Goal: Information Seeking & Learning: Learn about a topic

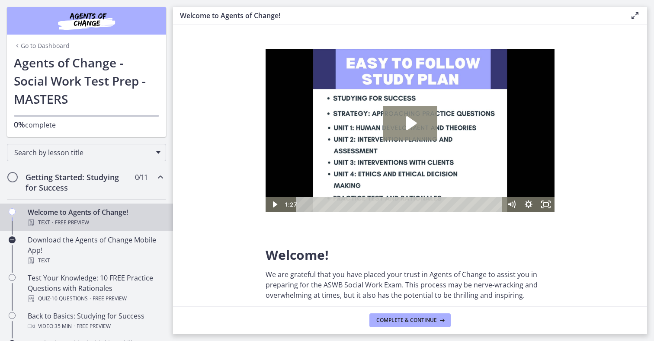
click at [421, 129] on icon "Play Video: c1o6hcmjueu5qasqsu00.mp4" at bounding box center [410, 123] width 54 height 35
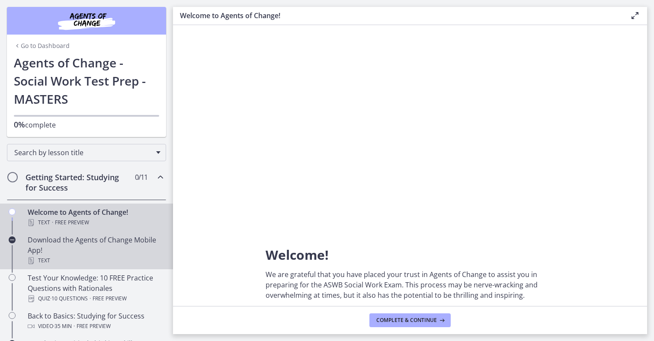
click at [96, 259] on div "Text" at bounding box center [95, 261] width 135 height 10
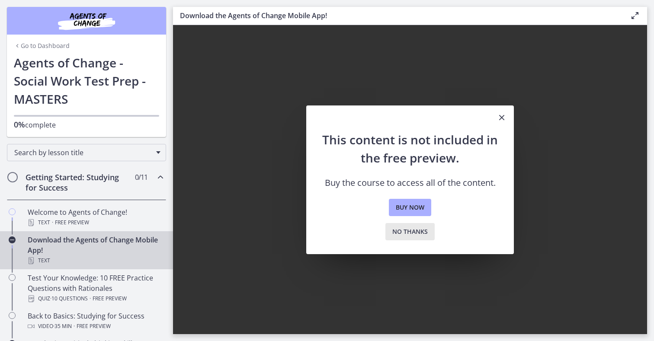
click at [410, 224] on button "No thanks" at bounding box center [409, 231] width 49 height 17
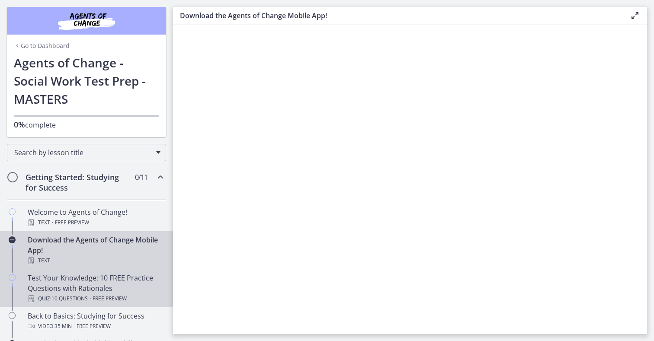
click at [41, 282] on div "Test Your Knowledge: 10 FREE Practice Questions with Rationales Quiz · 10 Quest…" at bounding box center [95, 288] width 135 height 31
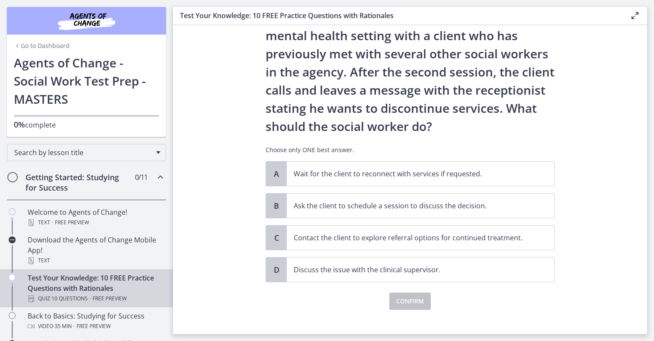
scroll to position [53, 0]
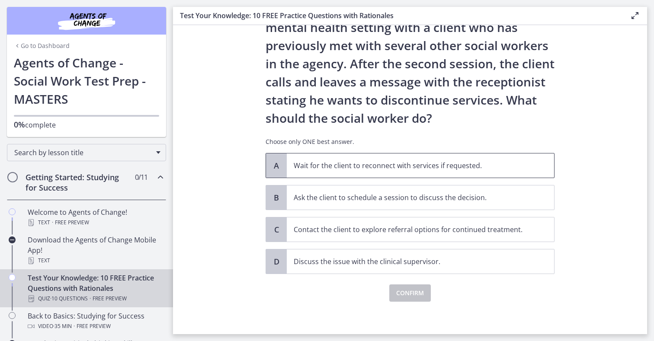
click at [296, 170] on p "Wait for the client to reconnect with services if requested." at bounding box center [412, 165] width 236 height 10
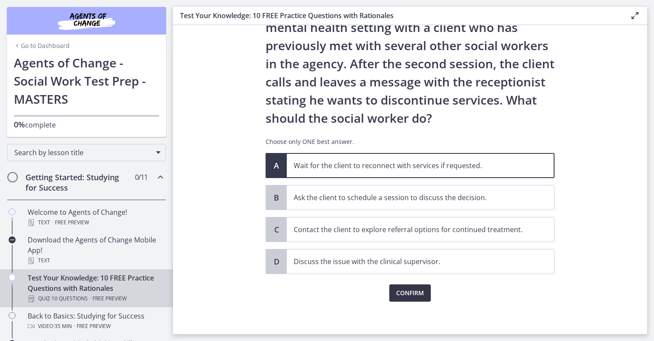
click at [405, 291] on span "Confirm" at bounding box center [410, 293] width 28 height 10
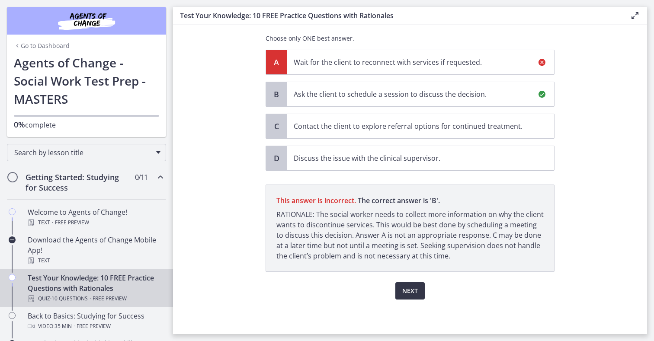
scroll to position [156, 0]
click at [405, 291] on span "Next" at bounding box center [410, 291] width 16 height 10
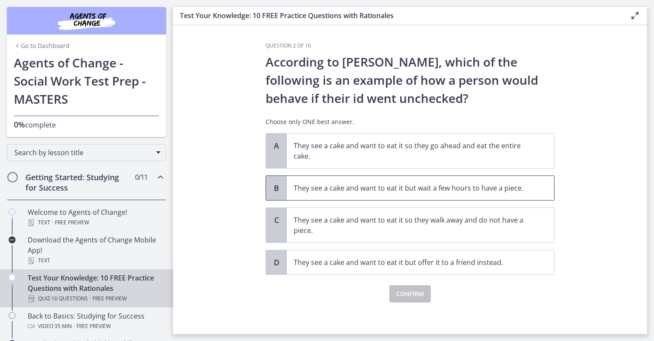
click at [287, 193] on span "They see a cake and want to eat it but wait a few hours to have a piece." at bounding box center [420, 188] width 267 height 24
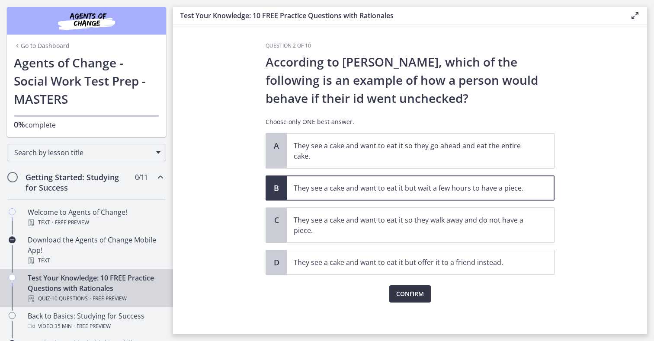
click at [415, 294] on span "Confirm" at bounding box center [410, 294] width 28 height 10
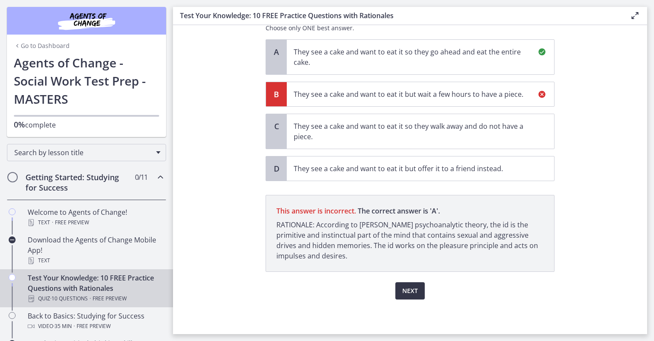
scroll to position [94, 0]
click at [415, 294] on span "Next" at bounding box center [410, 291] width 16 height 10
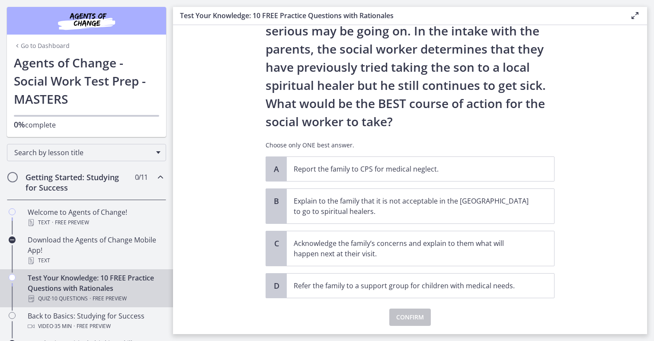
scroll to position [131, 0]
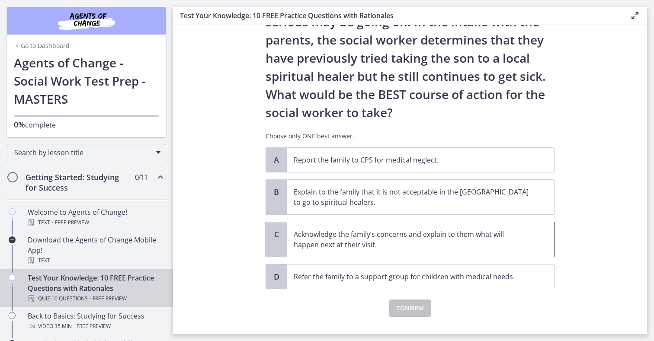
click at [279, 249] on div "C" at bounding box center [276, 239] width 21 height 35
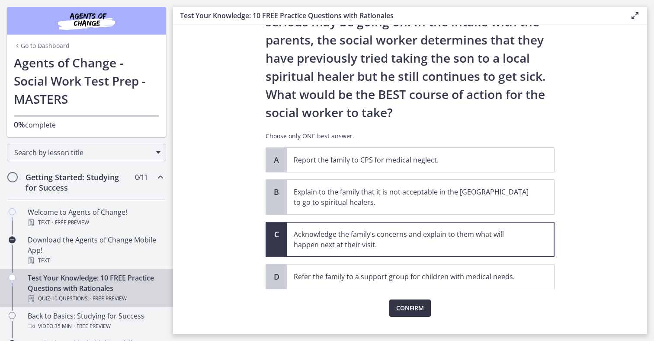
click at [404, 306] on span "Confirm" at bounding box center [410, 308] width 28 height 10
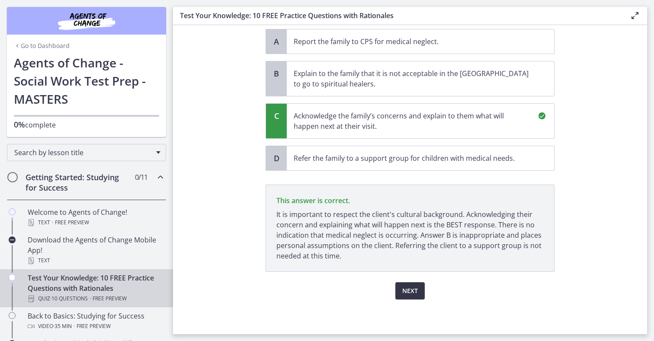
scroll to position [250, 0]
click at [411, 294] on span "Next" at bounding box center [410, 291] width 16 height 10
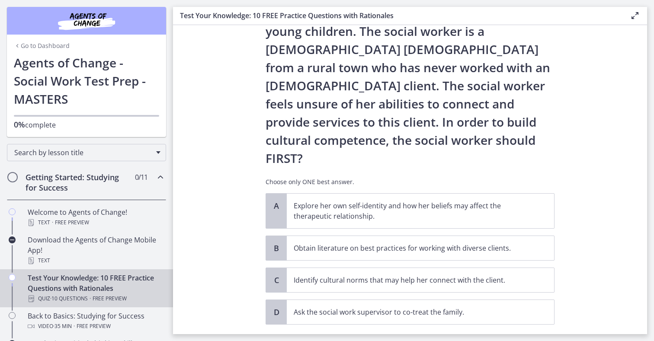
scroll to position [102, 0]
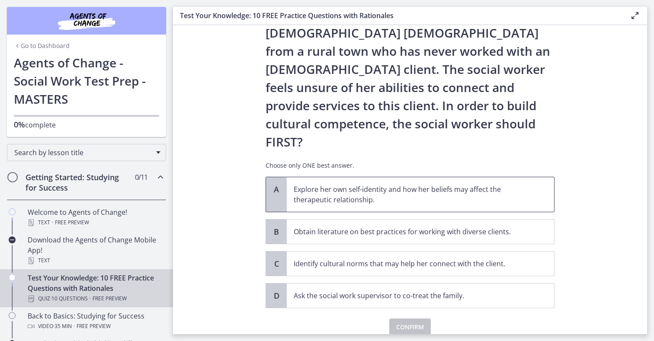
click at [286, 177] on div "A" at bounding box center [276, 194] width 21 height 35
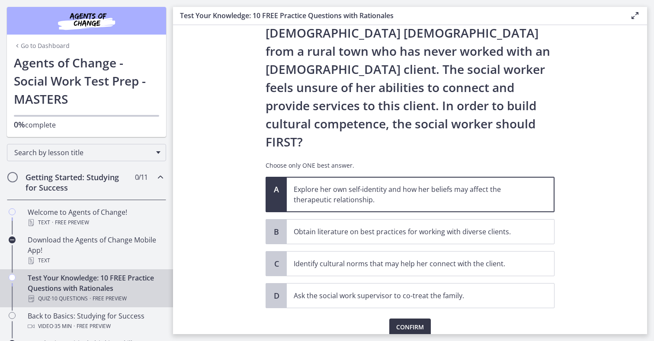
click at [411, 322] on span "Confirm" at bounding box center [410, 327] width 28 height 10
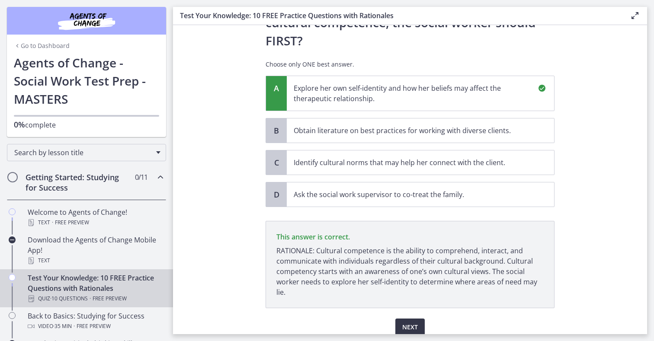
scroll to position [203, 0]
click at [423, 319] on button "Next" at bounding box center [409, 327] width 29 height 17
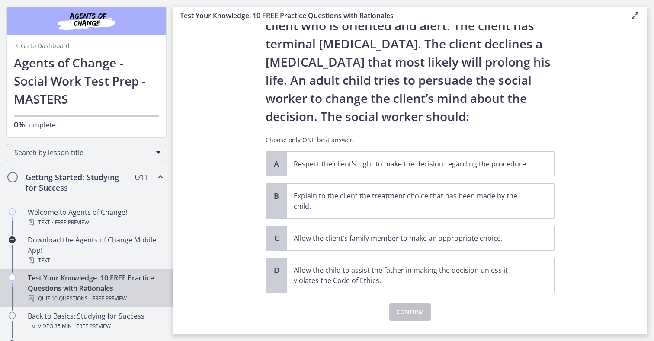
scroll to position [55, 0]
click at [292, 161] on span "Respect the client’s right to make the decision regarding the procedure." at bounding box center [420, 163] width 267 height 24
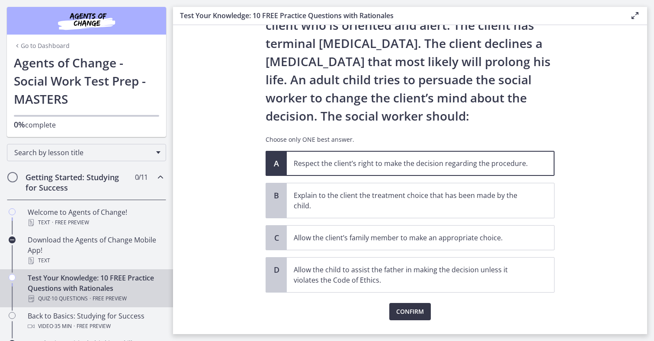
click at [406, 310] on span "Confirm" at bounding box center [410, 312] width 28 height 10
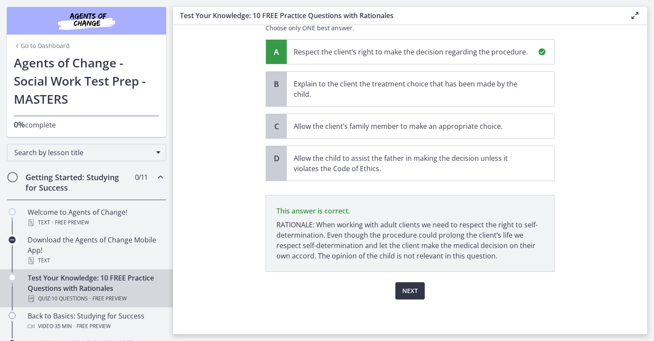
scroll to position [166, 0]
click at [408, 294] on span "Next" at bounding box center [410, 291] width 16 height 10
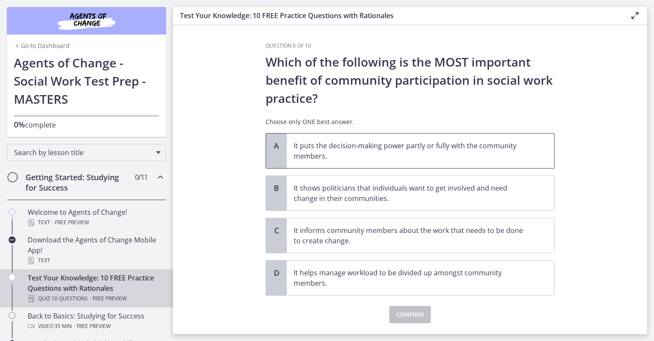
click at [288, 160] on span "It puts the decision-making power partly or fully with the community members." at bounding box center [420, 151] width 267 height 35
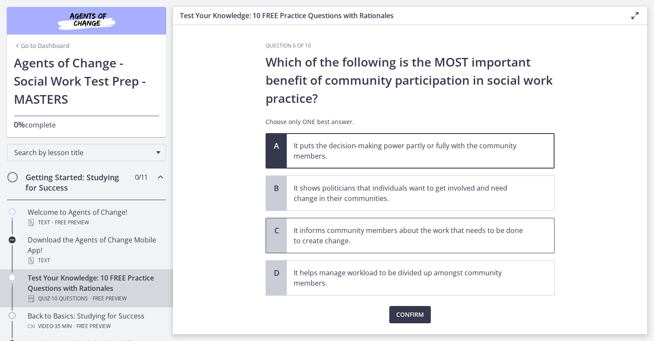
click at [403, 240] on p "It informs community members about the work that needs to be done to create cha…" at bounding box center [412, 235] width 236 height 21
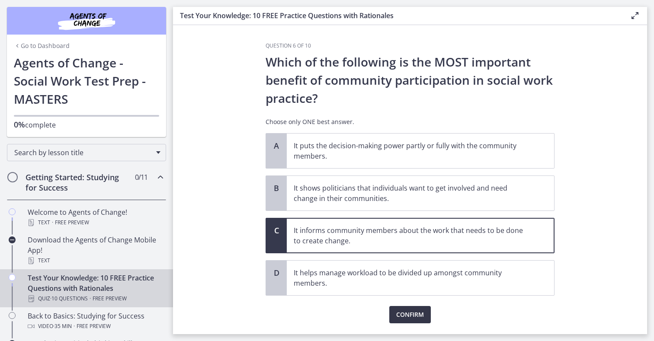
click at [404, 310] on span "Confirm" at bounding box center [410, 315] width 28 height 10
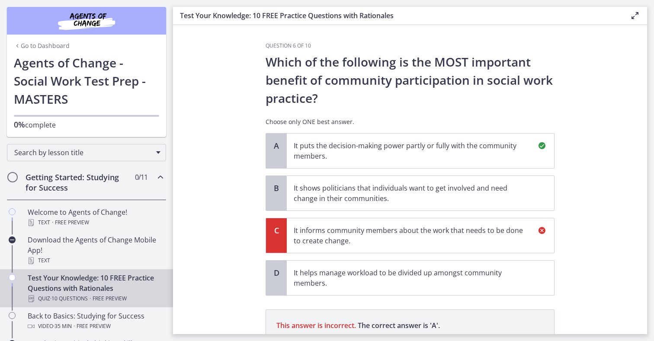
scroll to position [115, 0]
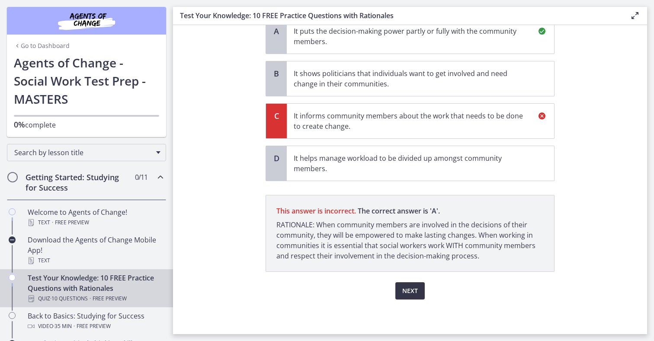
click at [411, 286] on span "Next" at bounding box center [410, 291] width 16 height 10
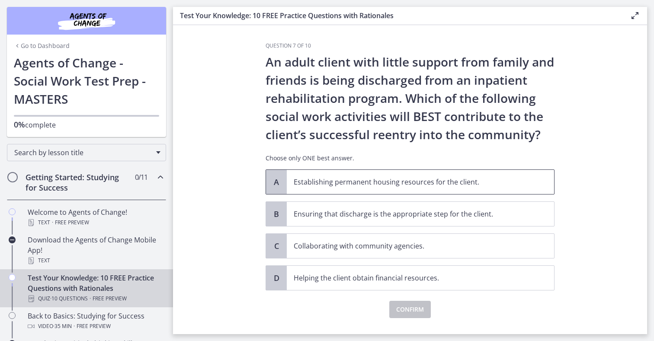
click at [280, 182] on span "A" at bounding box center [276, 182] width 10 height 10
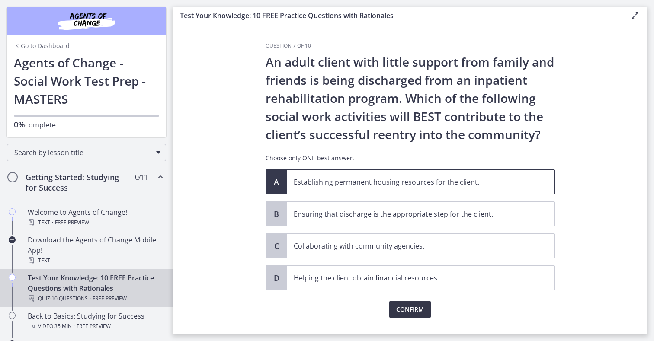
click at [403, 311] on span "Confirm" at bounding box center [410, 309] width 28 height 10
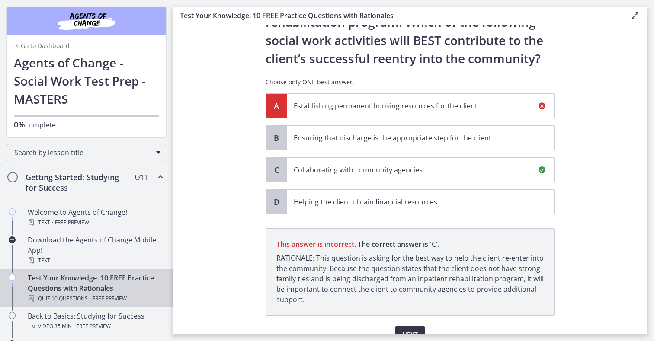
scroll to position [120, 0]
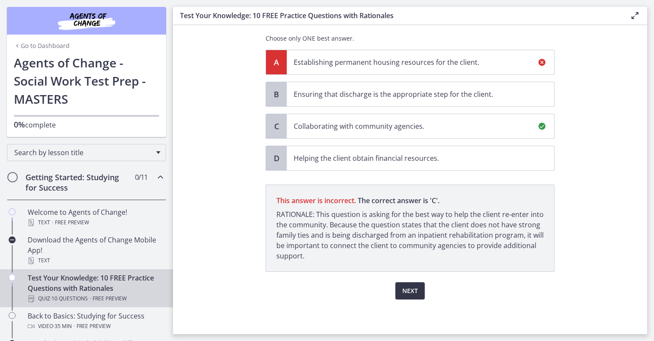
click at [407, 291] on span "Next" at bounding box center [410, 291] width 16 height 10
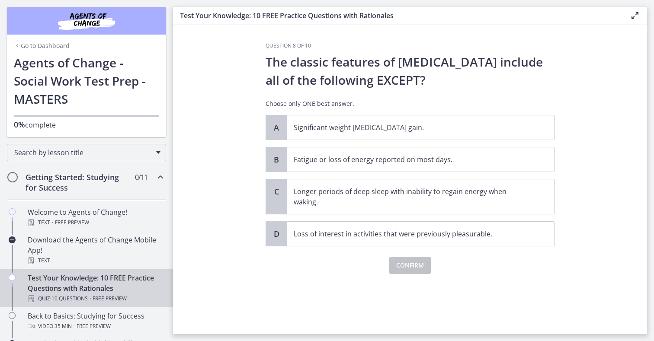
scroll to position [0, 0]
click at [409, 190] on p "Longer periods of deep sleep with inability to regain energy when waking." at bounding box center [412, 196] width 236 height 21
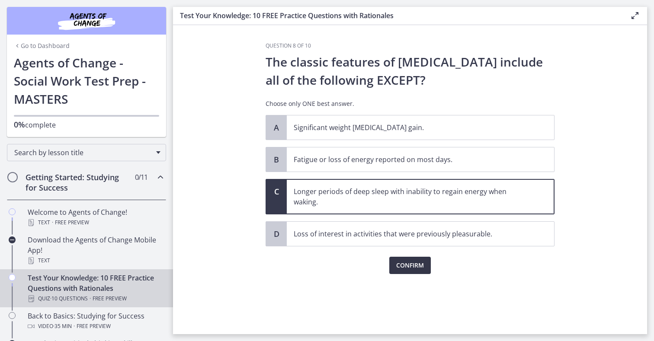
click at [404, 266] on span "Confirm" at bounding box center [410, 265] width 28 height 10
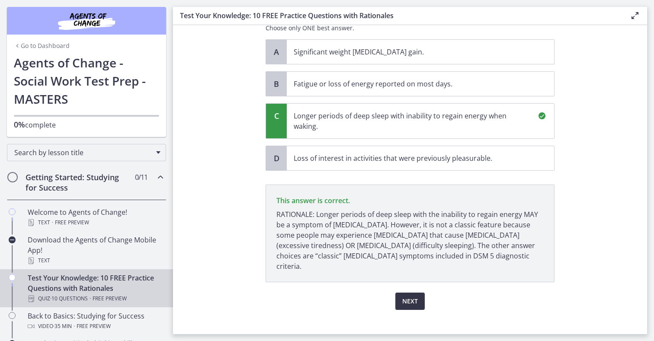
scroll to position [76, 0]
click at [403, 296] on span "Next" at bounding box center [410, 301] width 16 height 10
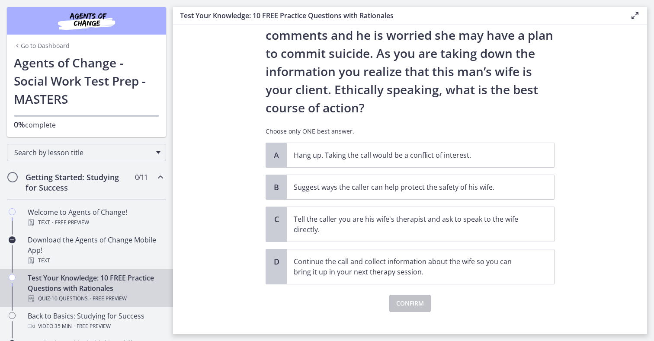
scroll to position [82, 0]
click at [291, 189] on span "Suggest ways the caller can help protect the safety of his wife." at bounding box center [420, 187] width 267 height 24
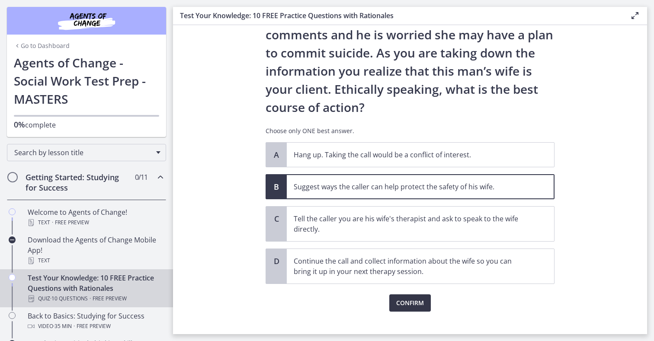
click at [404, 302] on span "Confirm" at bounding box center [410, 303] width 28 height 10
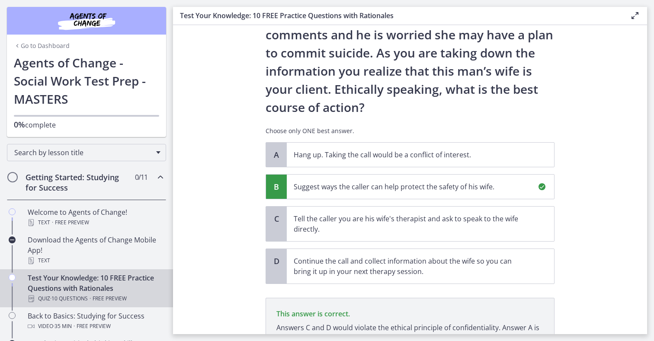
scroll to position [174, 0]
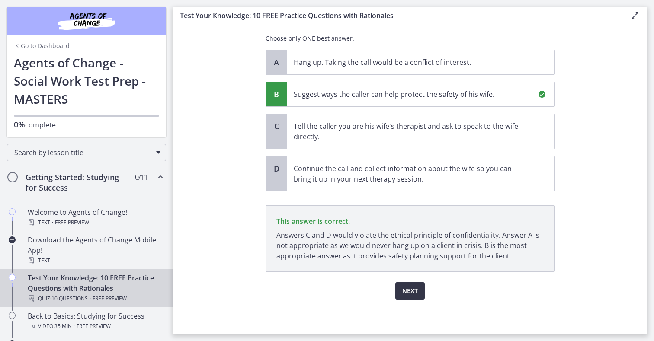
click at [406, 294] on span "Next" at bounding box center [410, 291] width 16 height 10
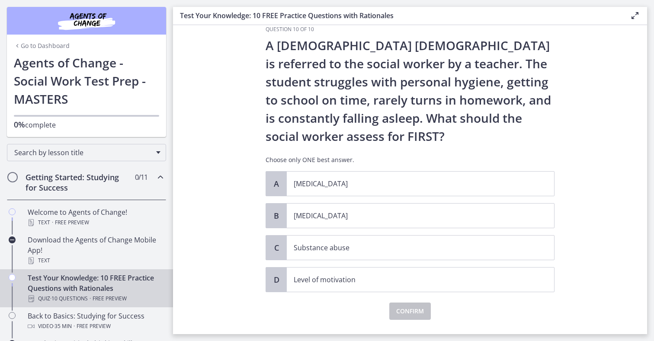
scroll to position [15, 0]
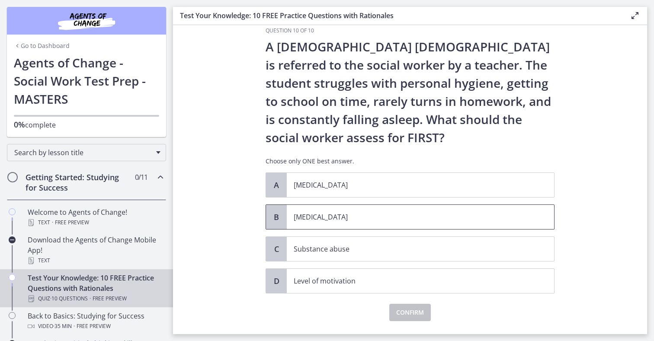
click at [289, 225] on span "[MEDICAL_DATA]" at bounding box center [420, 217] width 267 height 24
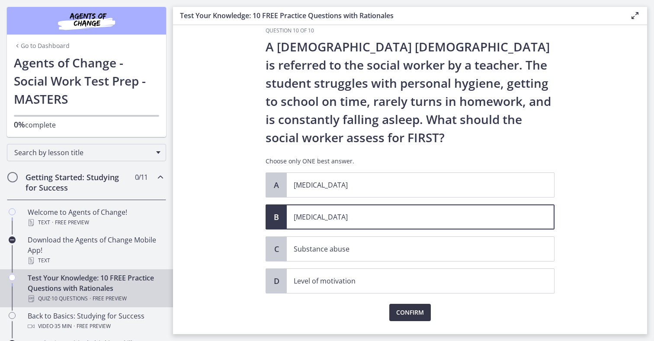
click at [401, 315] on span "Confirm" at bounding box center [410, 312] width 28 height 10
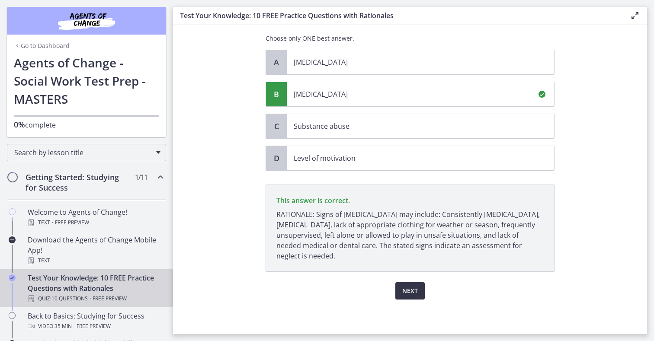
scroll to position [138, 0]
click at [410, 292] on span "Next" at bounding box center [410, 291] width 16 height 10
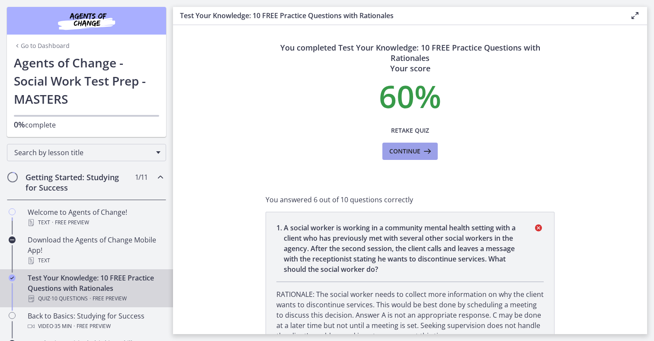
click at [423, 147] on icon at bounding box center [426, 151] width 12 height 10
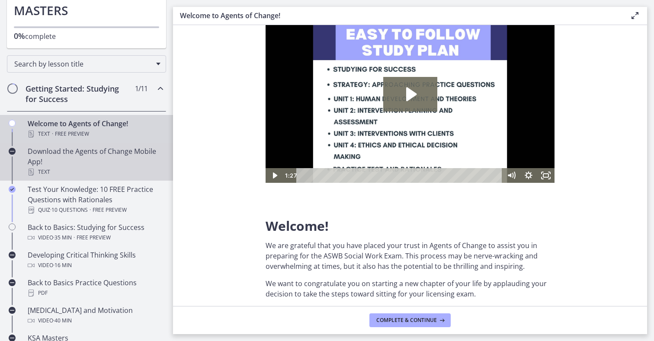
scroll to position [91, 0]
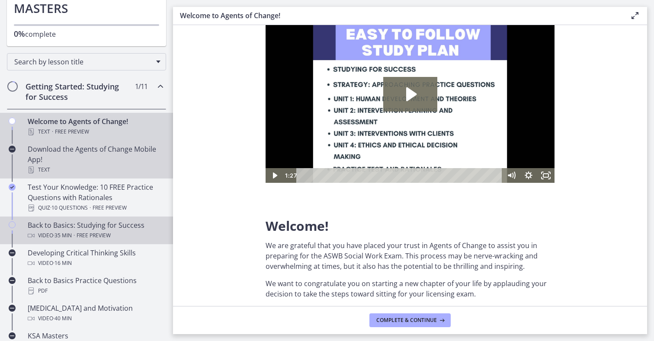
click at [85, 242] on link "Back to Basics: Studying for Success Video · 35 min · Free preview" at bounding box center [86, 231] width 173 height 28
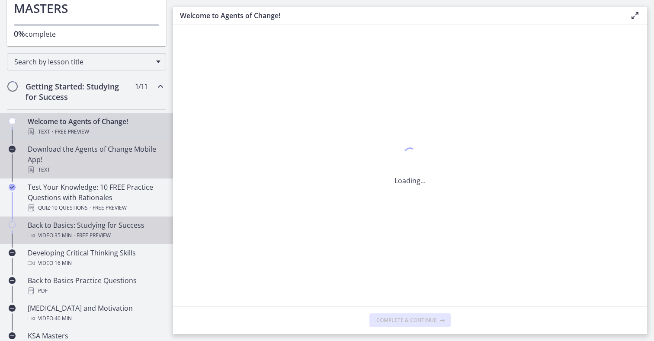
scroll to position [0, 0]
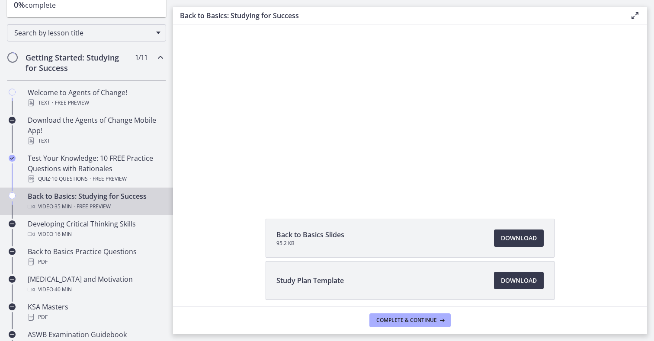
scroll to position [106, 0]
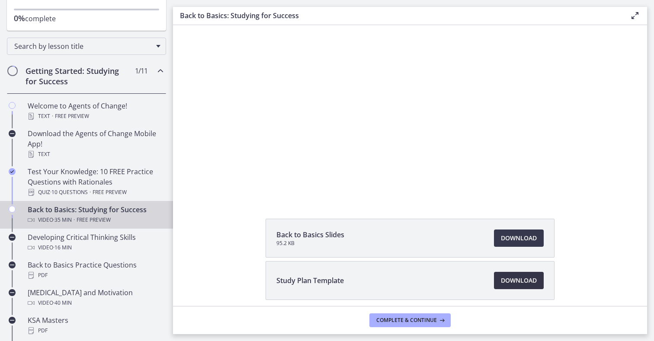
click at [511, 283] on span "Download Opens in a new window" at bounding box center [519, 280] width 36 height 10
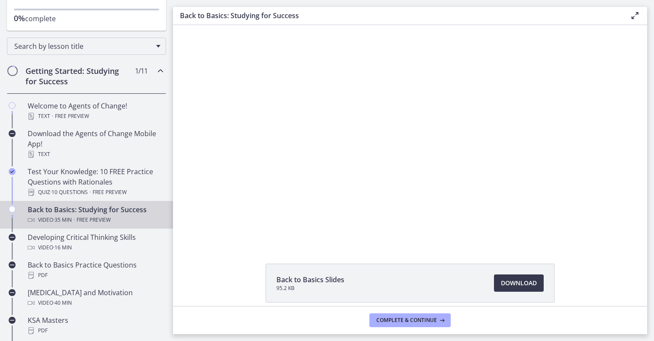
scroll to position [4, 0]
click at [519, 280] on span "Download Opens in a new window" at bounding box center [519, 283] width 36 height 10
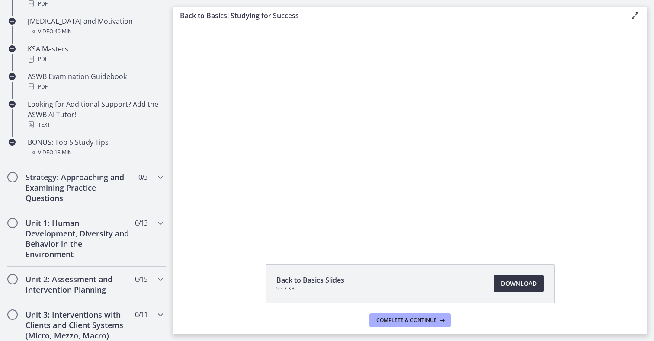
scroll to position [380, 0]
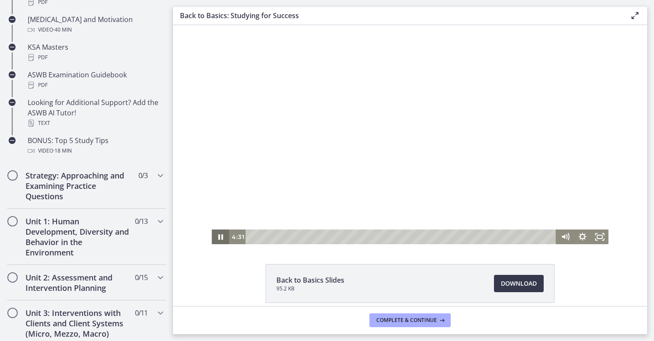
click at [220, 239] on icon "Pause" at bounding box center [219, 237] width 17 height 15
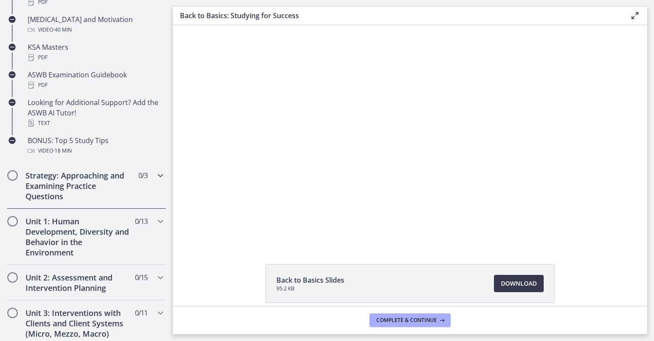
click at [107, 192] on h2 "Strategy: Approaching and Examining Practice Questions" at bounding box center [79, 185] width 106 height 31
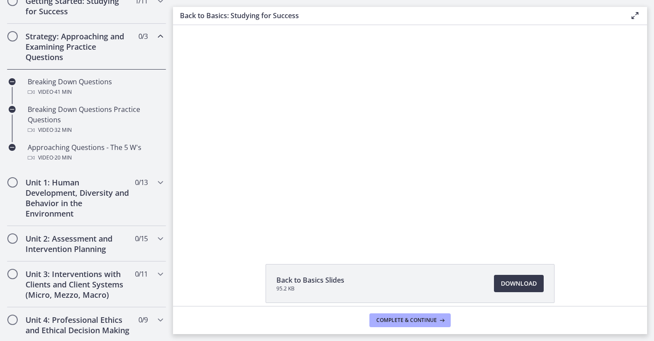
scroll to position [175, 0]
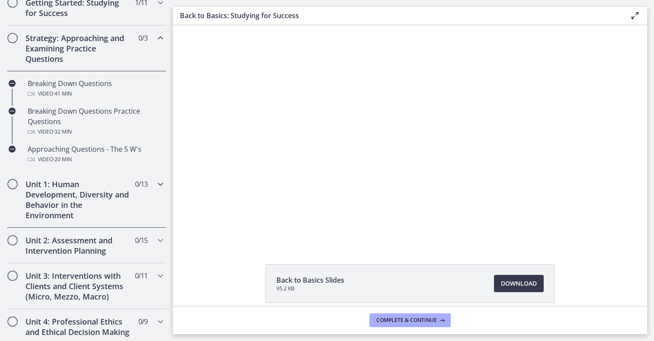
click at [157, 183] on icon "Chapters" at bounding box center [160, 184] width 10 height 10
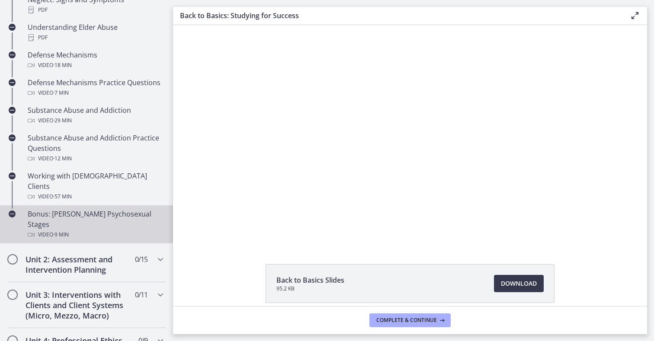
scroll to position [512, 0]
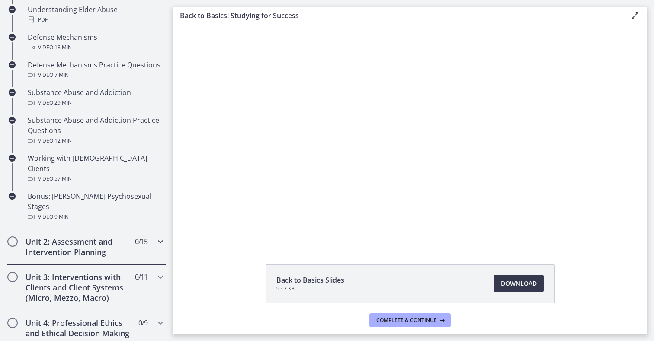
click at [160, 237] on icon "Chapters" at bounding box center [160, 242] width 10 height 10
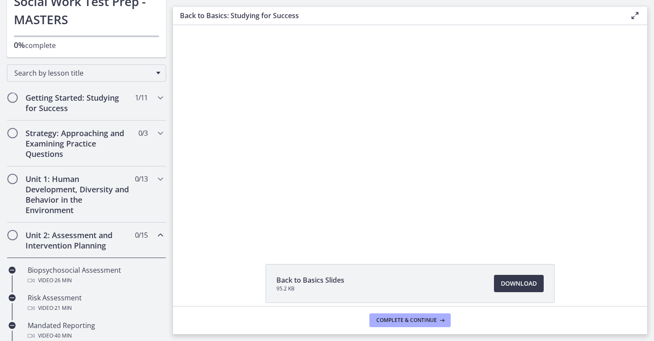
scroll to position [0, 0]
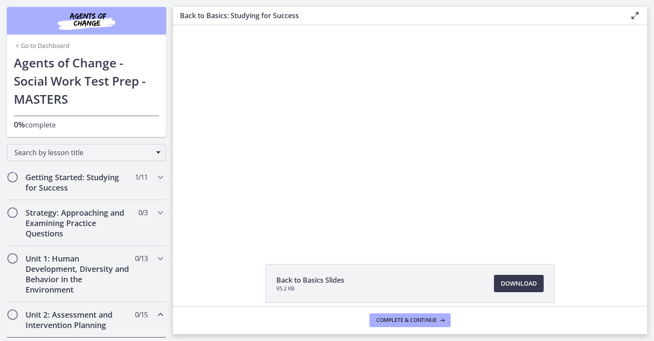
click at [634, 17] on icon at bounding box center [635, 15] width 10 height 10
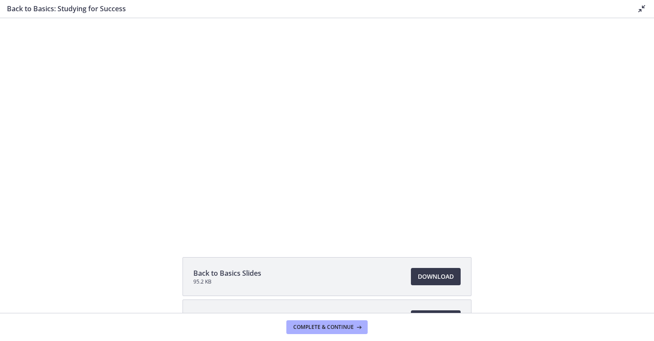
click at [640, 4] on icon at bounding box center [642, 8] width 10 height 10
